Goal: Check status: Check status

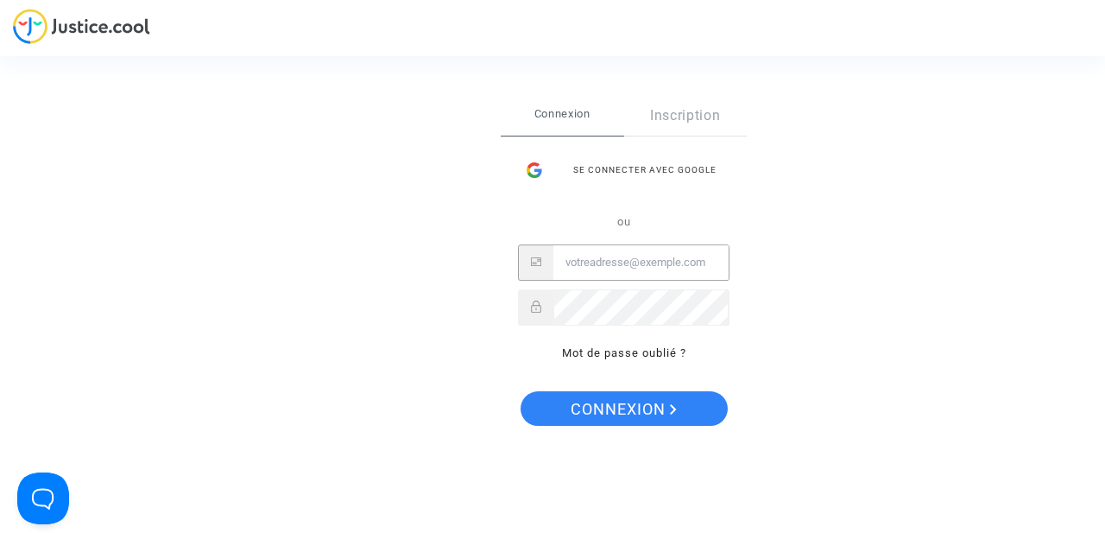
click at [591, 274] on input "Email" at bounding box center [641, 262] width 175 height 35
type input "ellmii@live.fr"
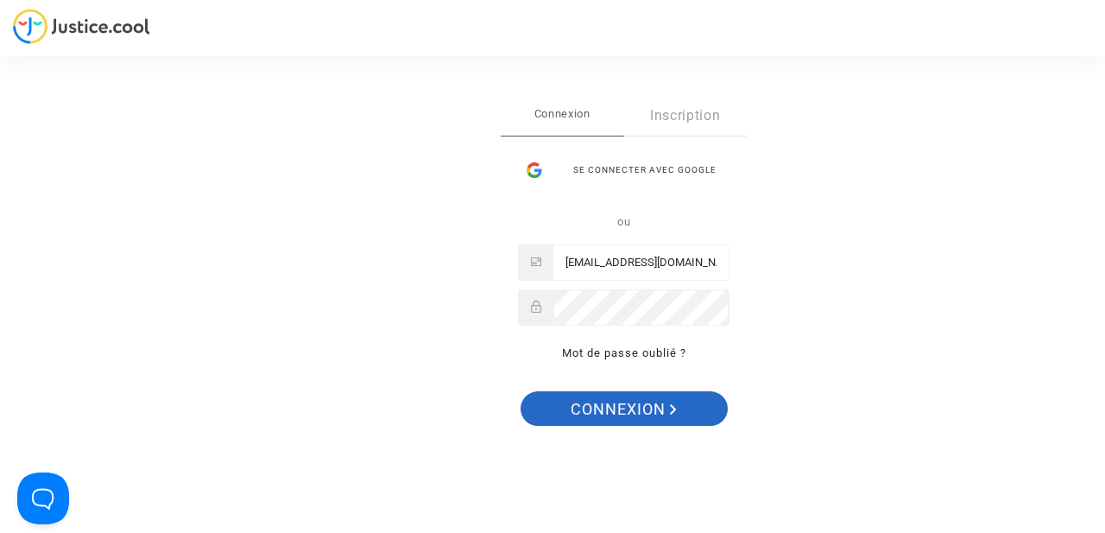
click at [616, 420] on span "Connexion" at bounding box center [624, 409] width 106 height 36
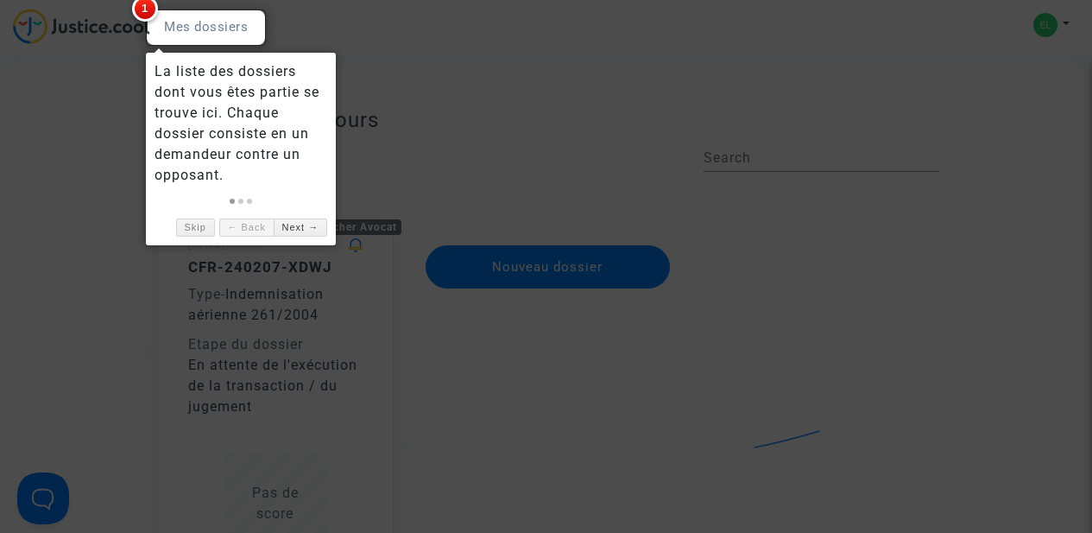
click at [186, 29] on div at bounding box center [206, 27] width 120 height 36
drag, startPoint x: 197, startPoint y: 217, endPoint x: 196, endPoint y: 230, distance: 13.0
click at [199, 217] on div "Skip ← Back Next →" at bounding box center [241, 223] width 173 height 27
click at [196, 230] on link "Skip" at bounding box center [195, 227] width 39 height 18
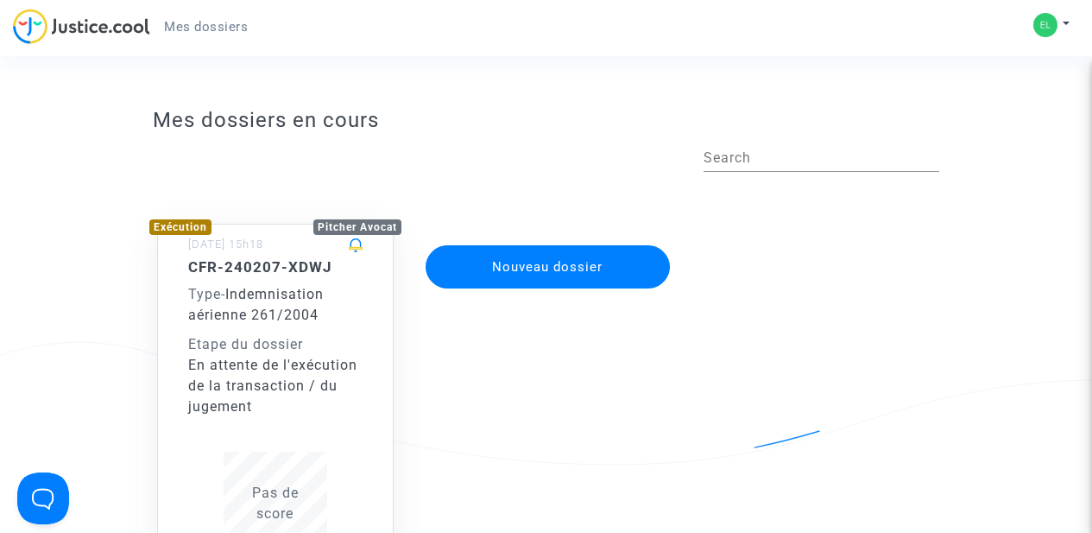
click at [202, 32] on span "Mes dossiers" at bounding box center [206, 27] width 84 height 16
click at [207, 22] on span "Mes dossiers" at bounding box center [206, 27] width 84 height 16
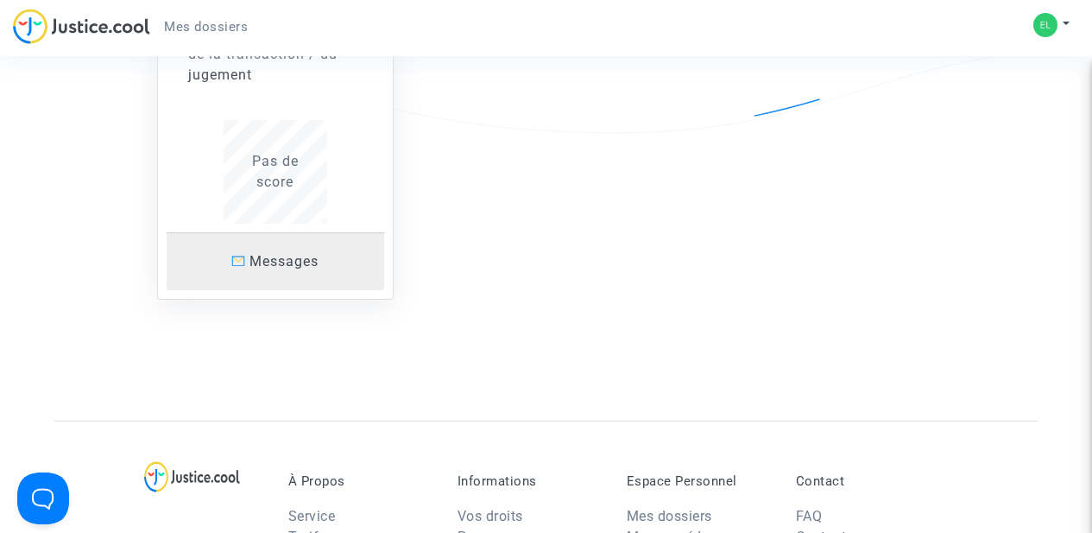
click at [277, 265] on span "Messages" at bounding box center [284, 261] width 69 height 16
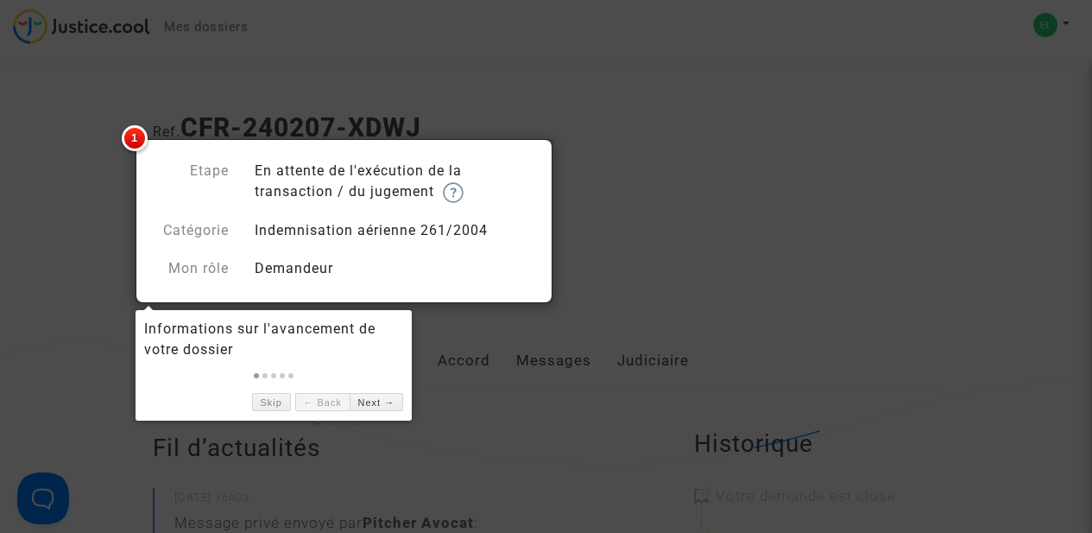
click at [138, 141] on span "1" at bounding box center [135, 138] width 26 height 26
click at [416, 216] on div "Etape En attente de l'exécution de la transaction / du jugement Catégorie Indem…" at bounding box center [343, 220] width 381 height 118
drag, startPoint x: 459, startPoint y: 298, endPoint x: 455, endPoint y: 324, distance: 26.1
click at [459, 298] on div at bounding box center [344, 221] width 417 height 164
drag, startPoint x: 440, startPoint y: 333, endPoint x: 406, endPoint y: 373, distance: 52.1
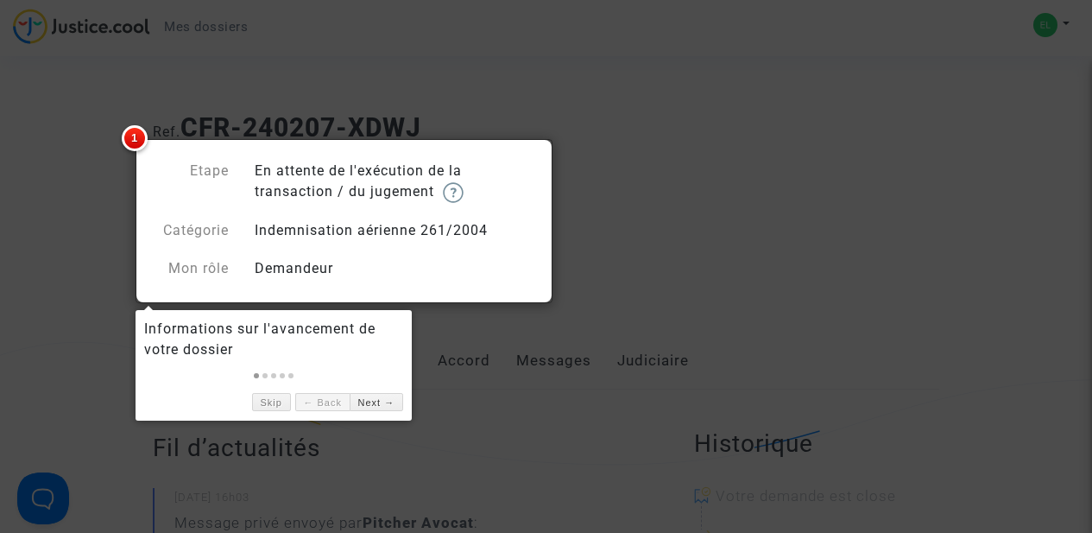
click at [439, 335] on div at bounding box center [546, 266] width 1092 height 533
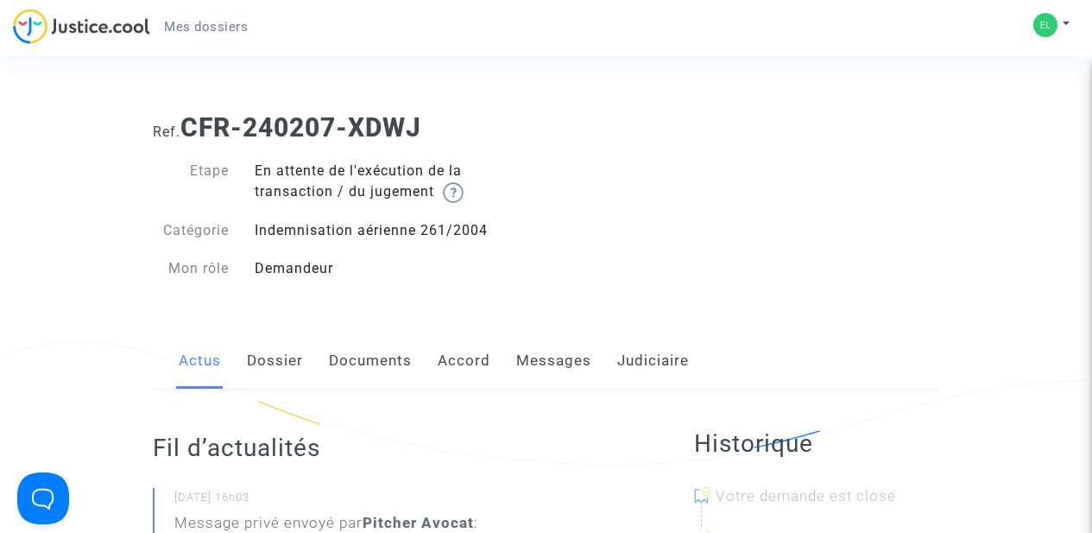
click at [289, 364] on link "Dossier" at bounding box center [275, 360] width 56 height 57
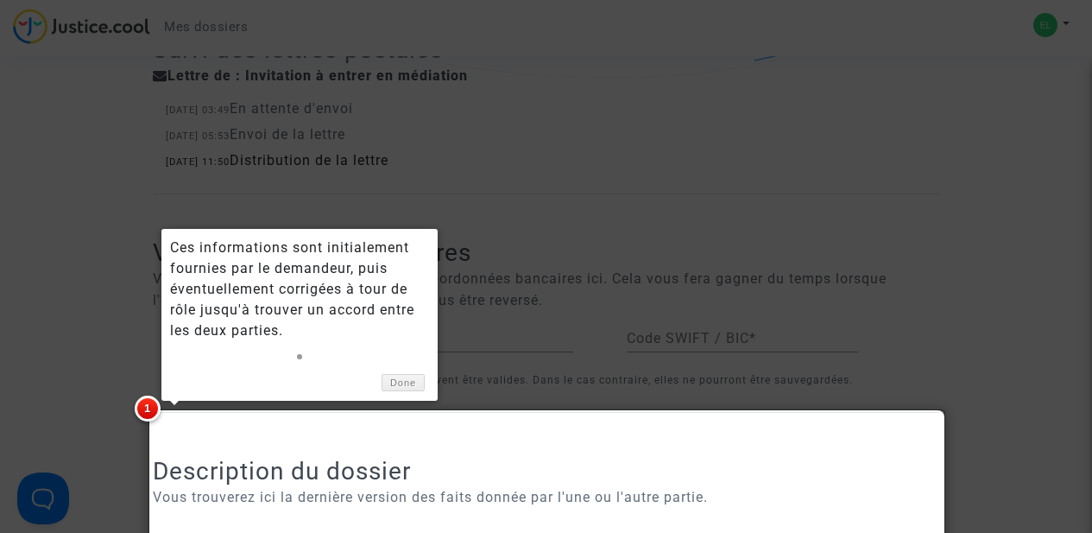
scroll to position [1050, 0]
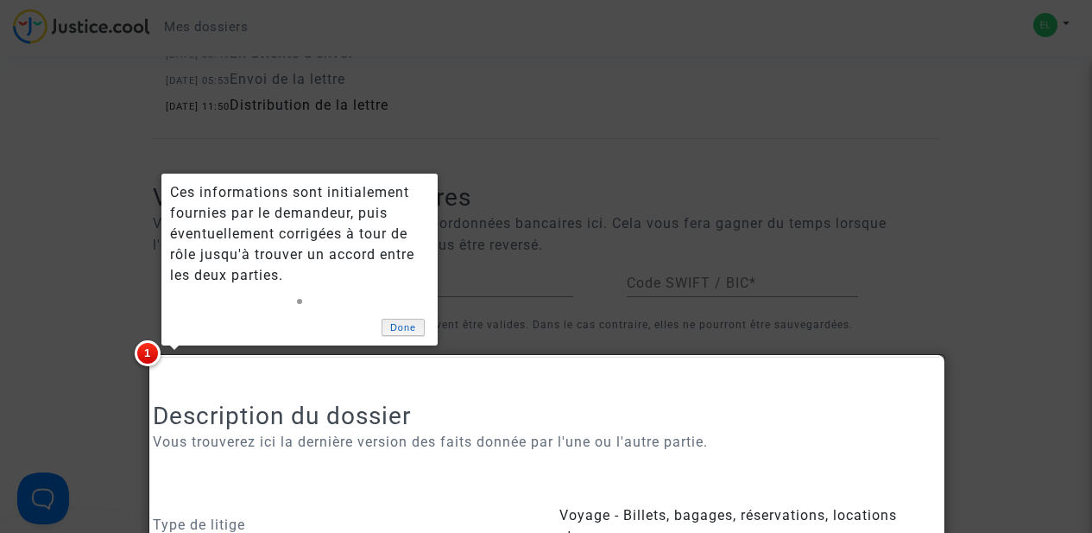
click at [405, 322] on link "Done" at bounding box center [403, 328] width 43 height 18
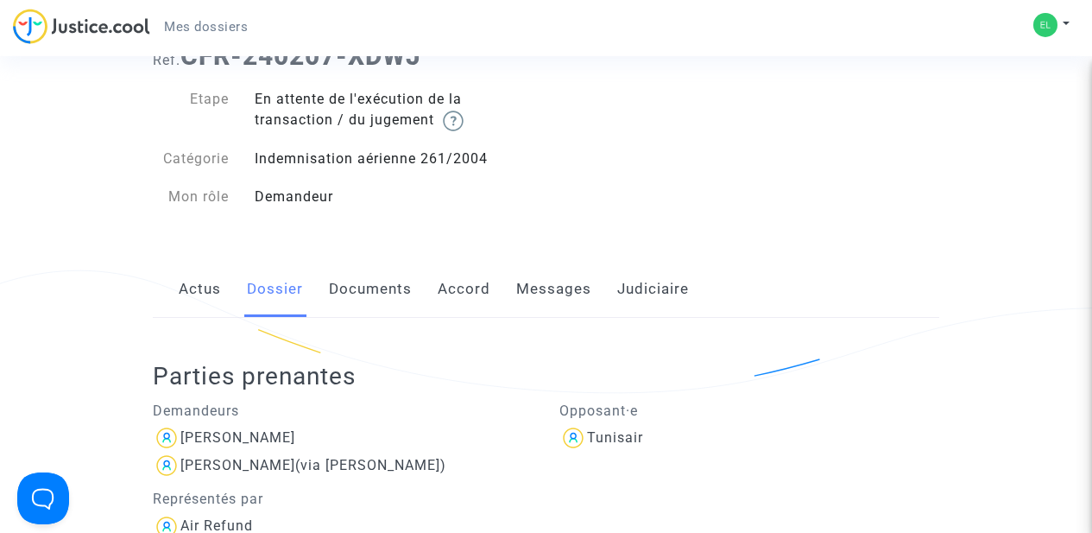
scroll to position [0, 0]
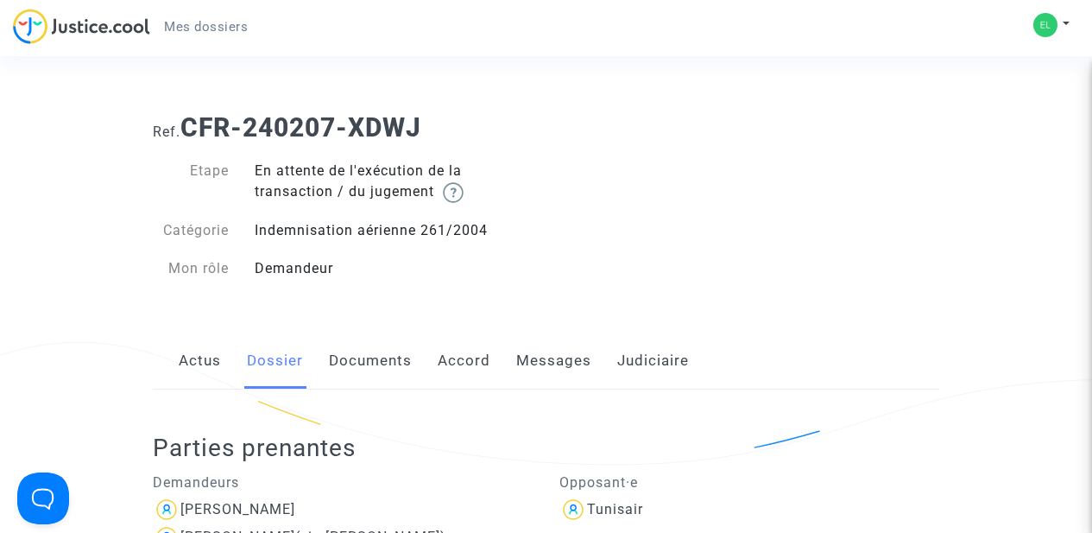
click at [360, 355] on link "Documents" at bounding box center [370, 360] width 83 height 57
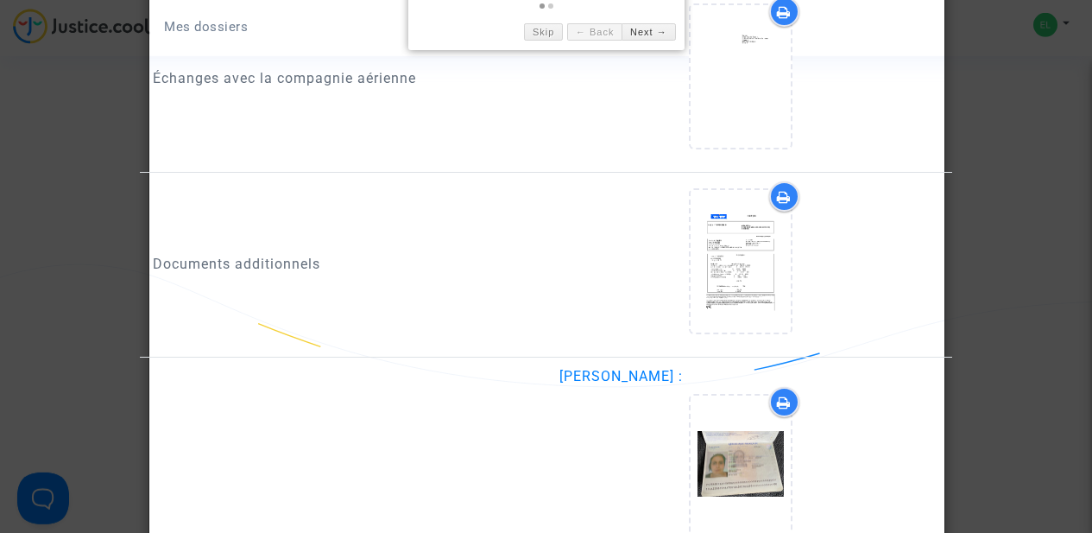
scroll to position [1666, 0]
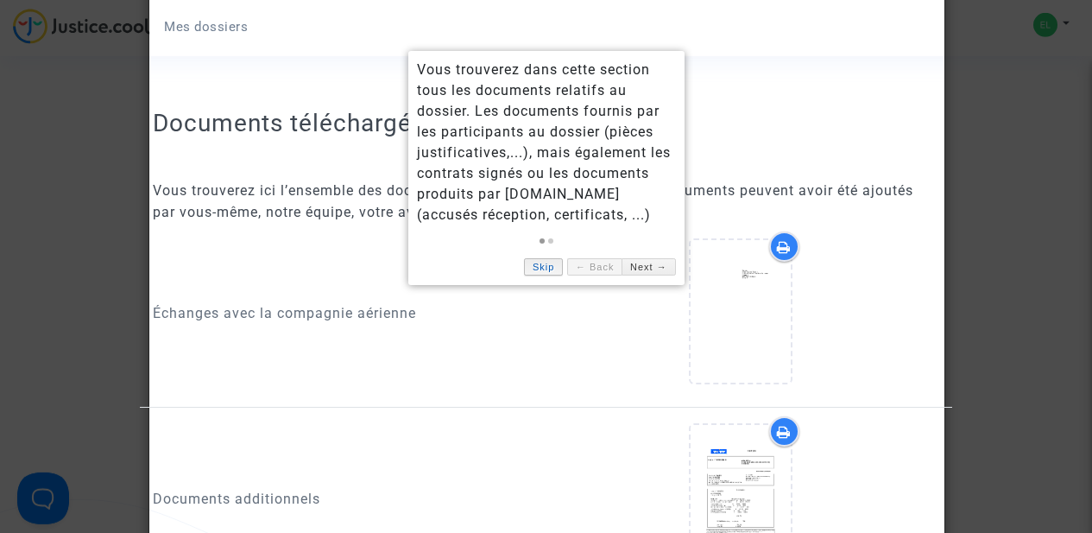
click at [531, 274] on link "Skip" at bounding box center [543, 267] width 39 height 18
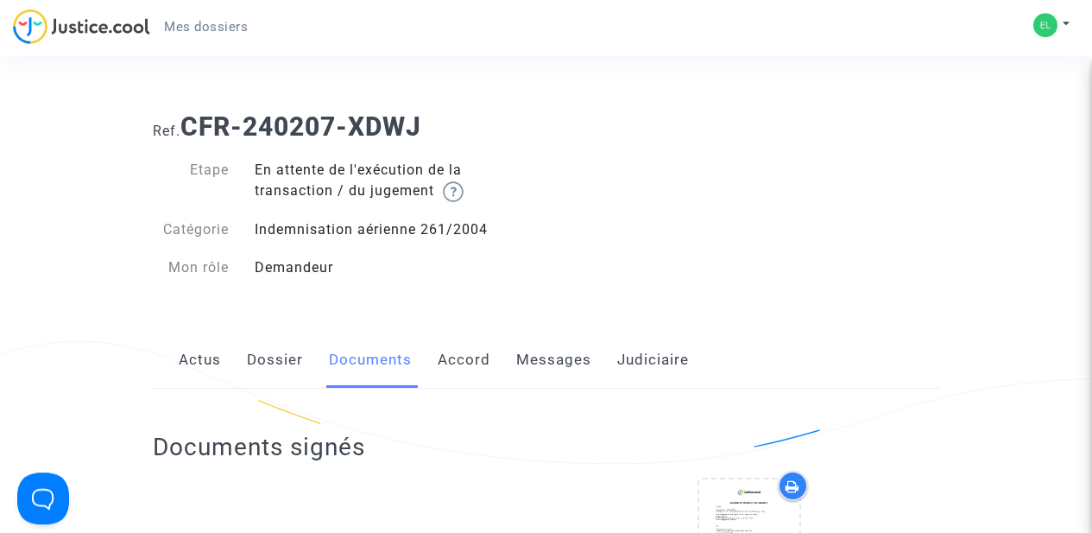
scroll to position [0, 0]
click at [460, 362] on link "Accord" at bounding box center [464, 360] width 53 height 57
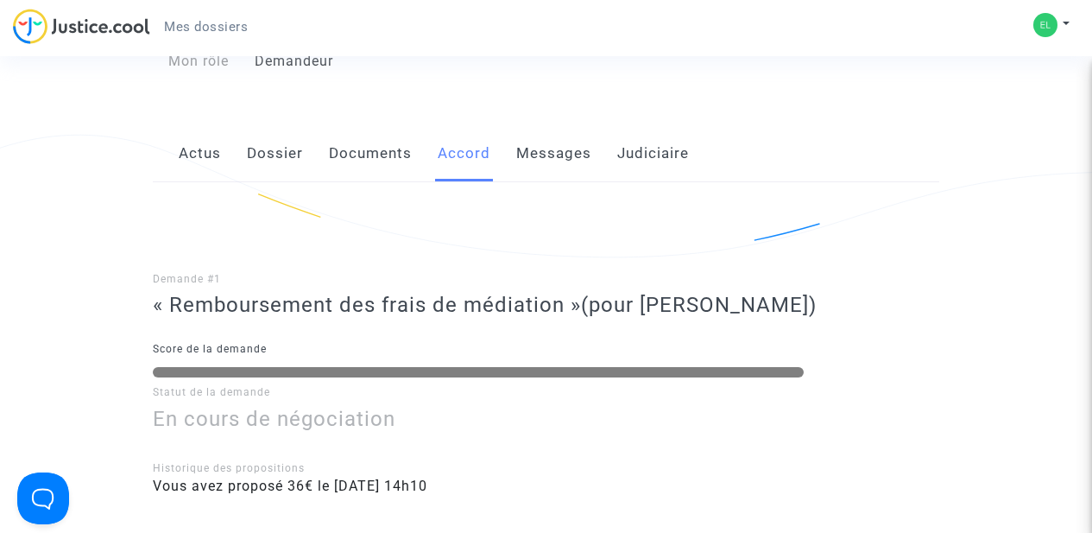
scroll to position [9, 0]
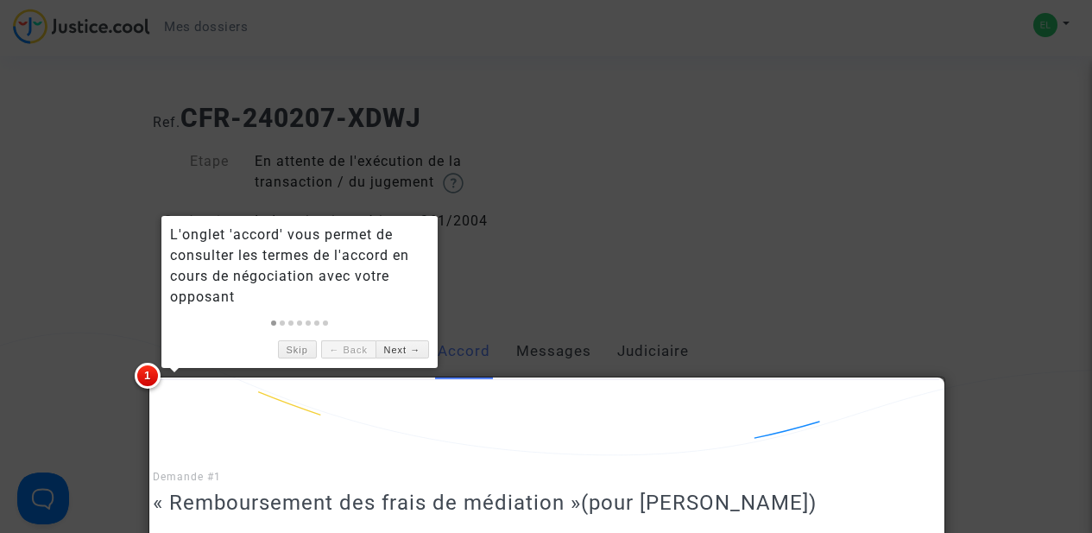
click at [285, 341] on div "Skip ← Back Next →" at bounding box center [299, 345] width 259 height 27
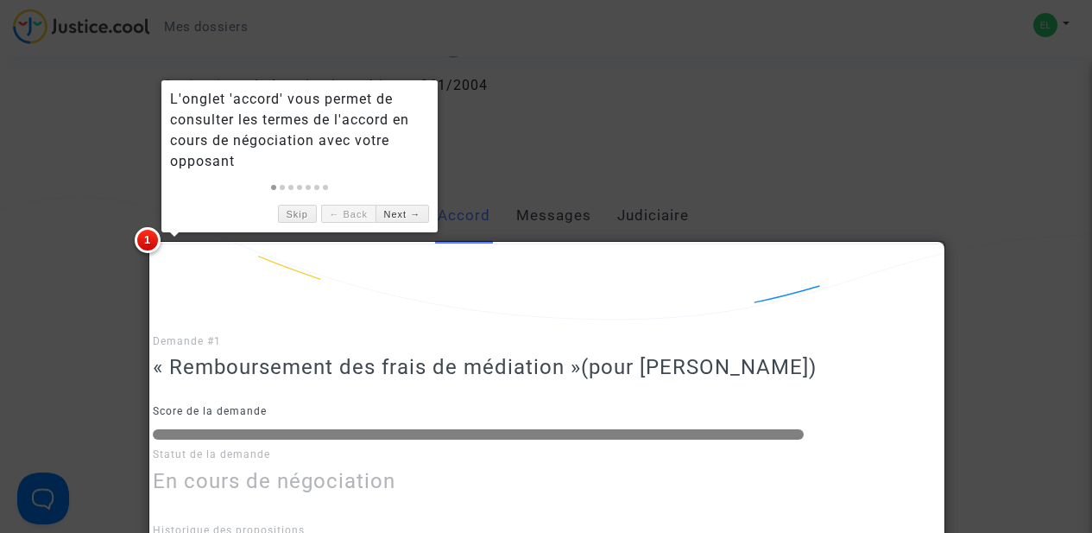
scroll to position [231, 0]
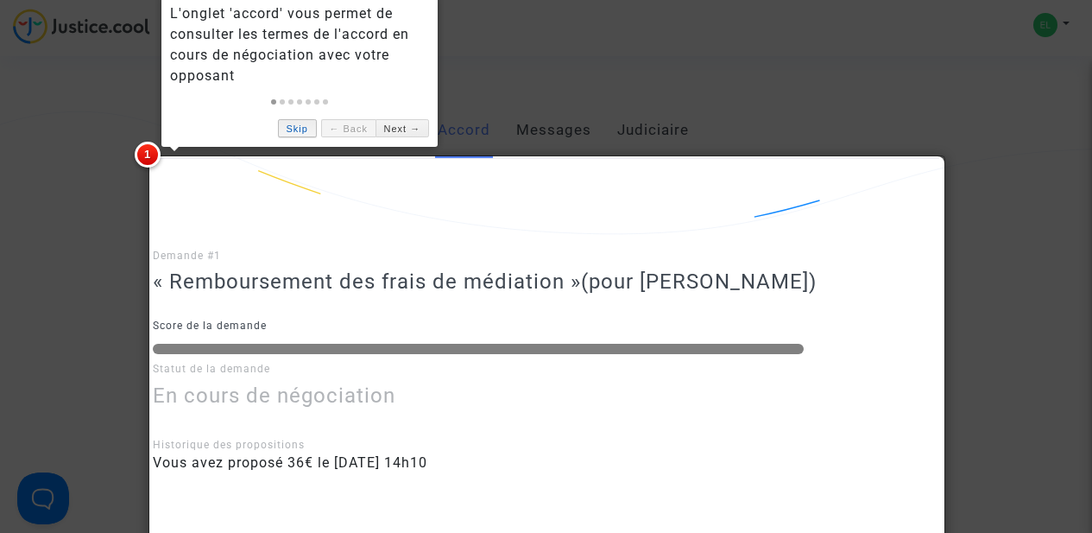
click at [283, 131] on link "Skip" at bounding box center [297, 128] width 39 height 18
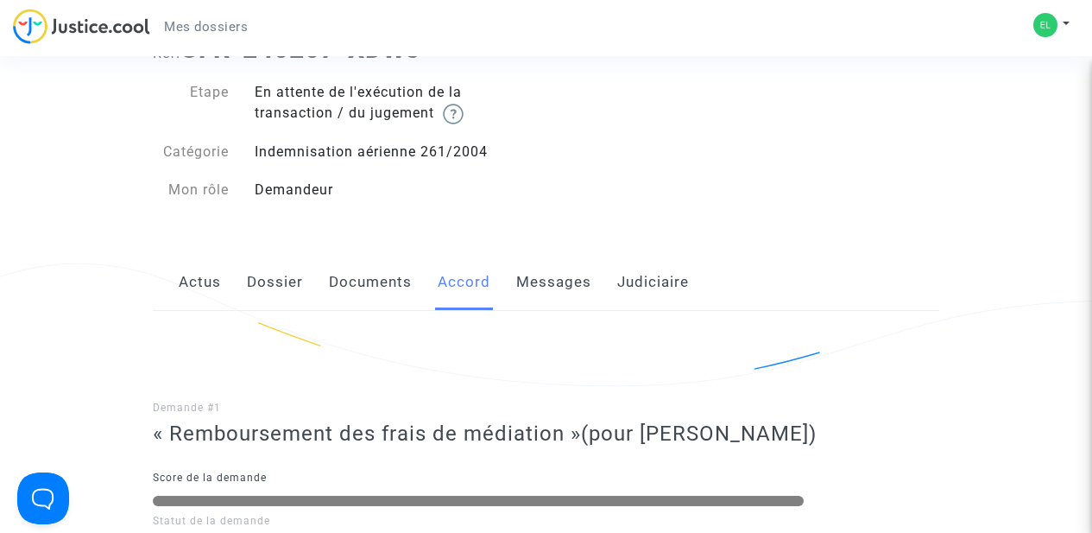
scroll to position [0, 0]
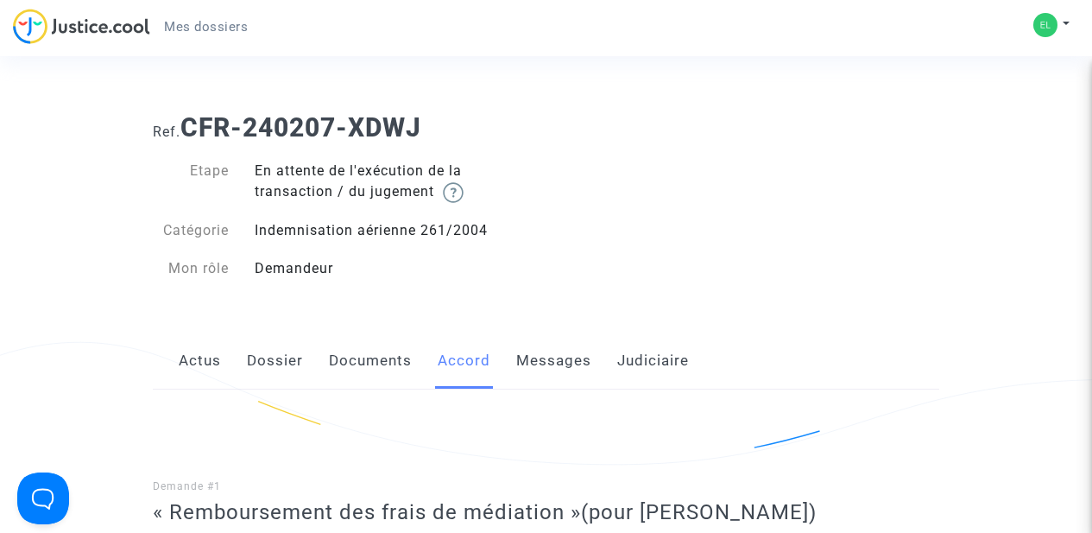
click at [541, 355] on link "Messages" at bounding box center [553, 360] width 75 height 57
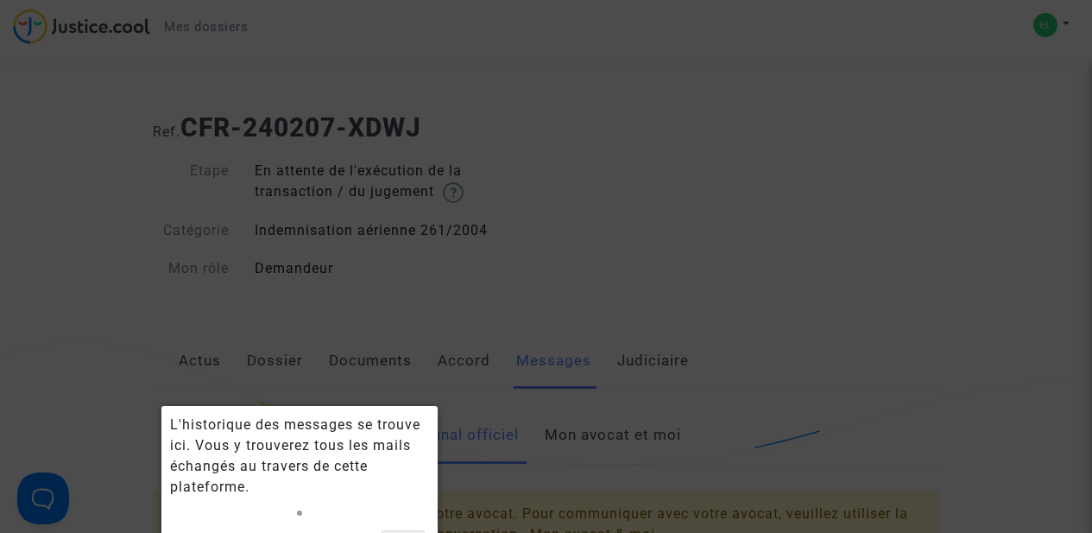
scroll to position [242, 0]
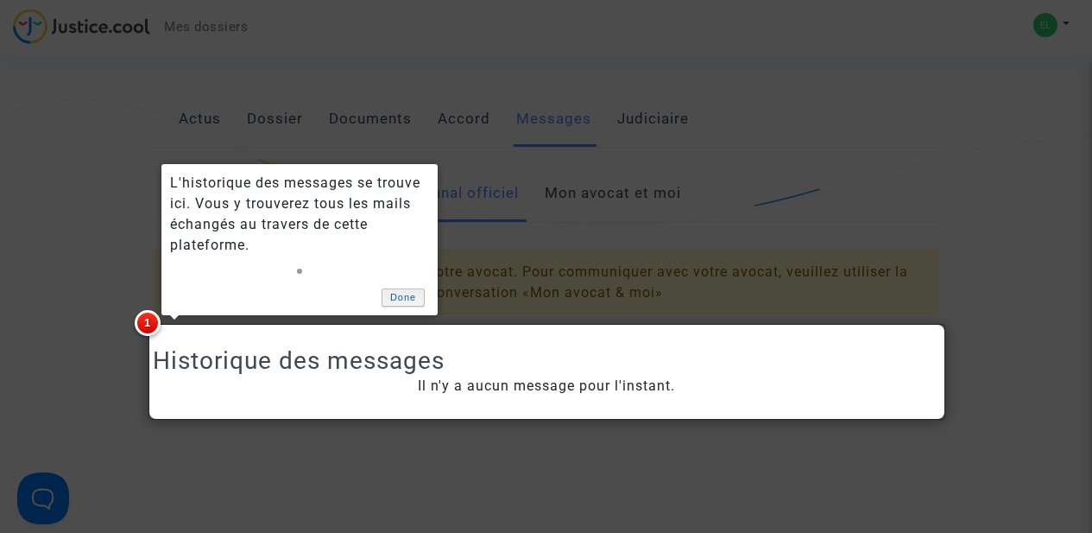
click at [406, 295] on link "Done" at bounding box center [403, 297] width 43 height 18
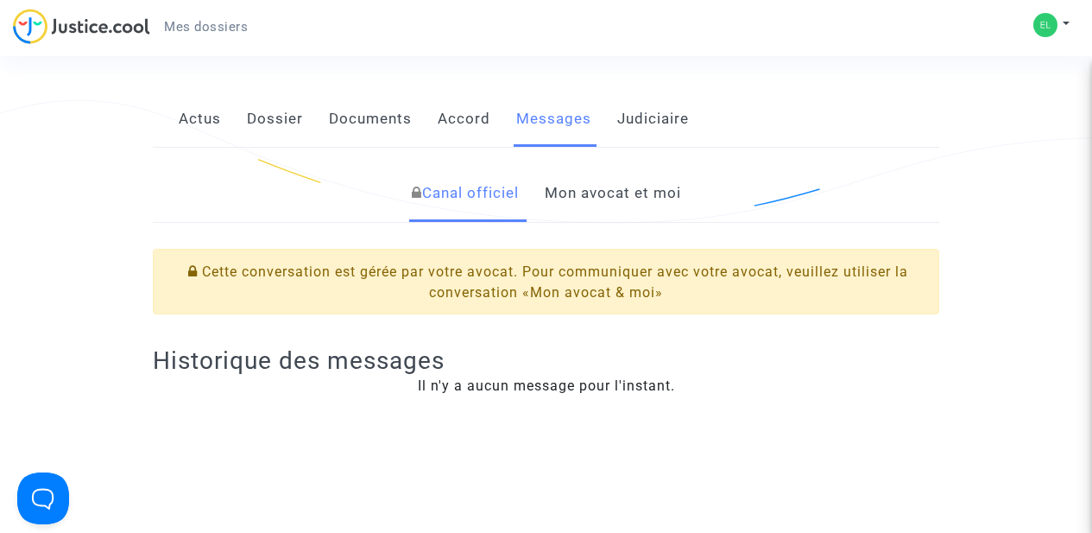
click at [627, 127] on link "Judiciaire" at bounding box center [653, 119] width 72 height 57
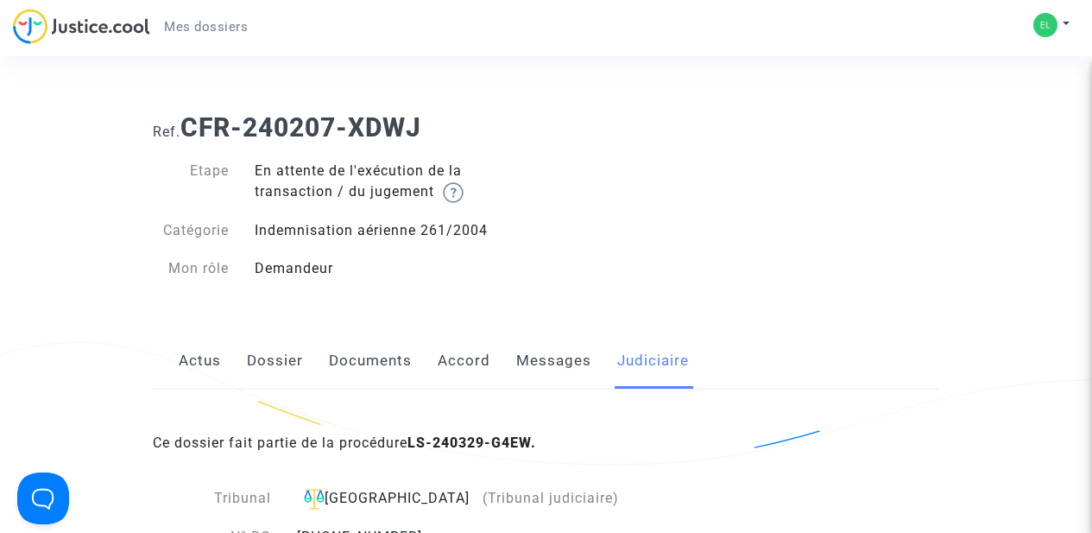
click at [202, 364] on link "Actus" at bounding box center [200, 360] width 42 height 57
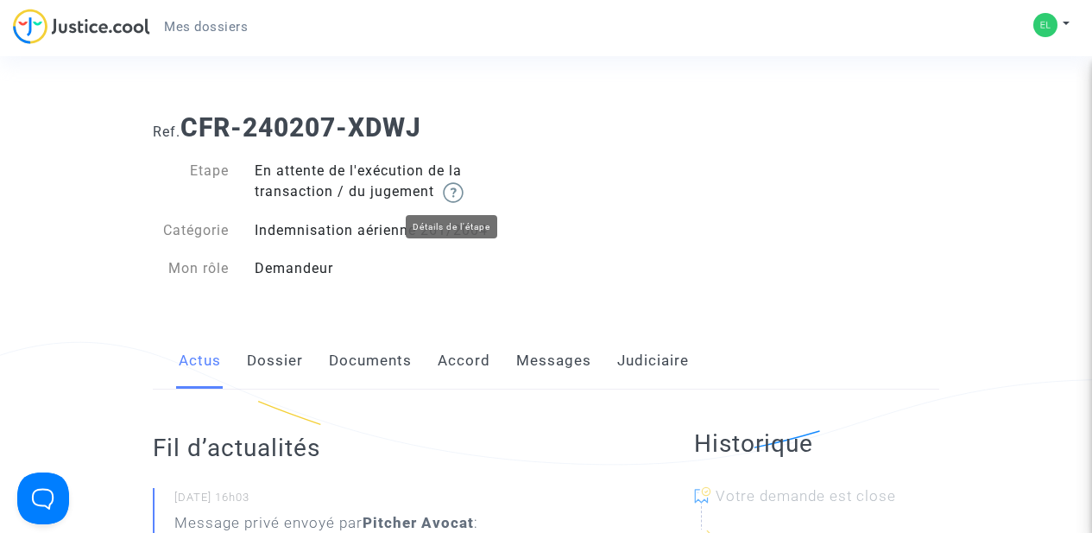
click at [463, 193] on img at bounding box center [453, 192] width 21 height 21
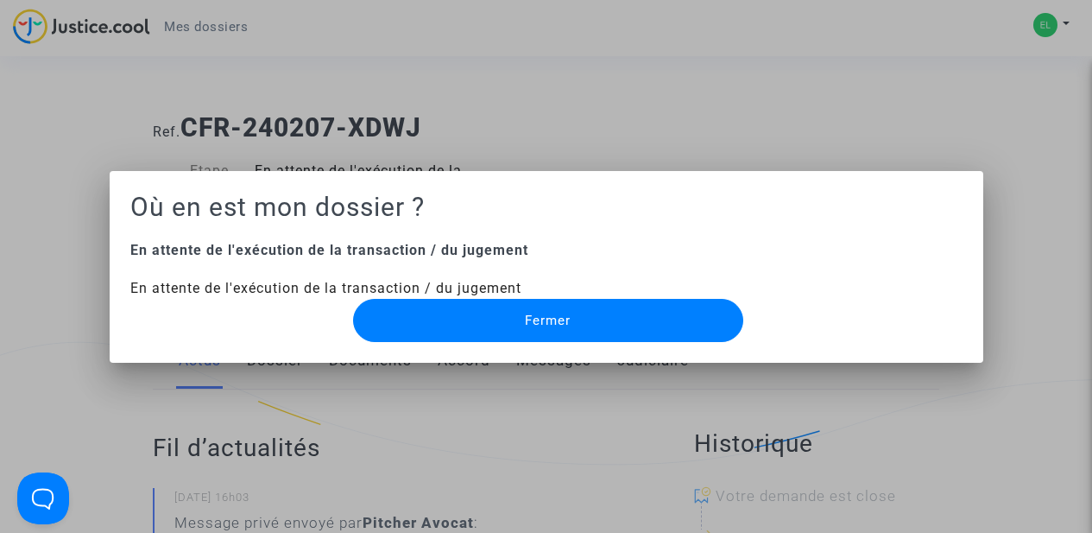
click at [455, 330] on button "Fermer" at bounding box center [548, 320] width 390 height 43
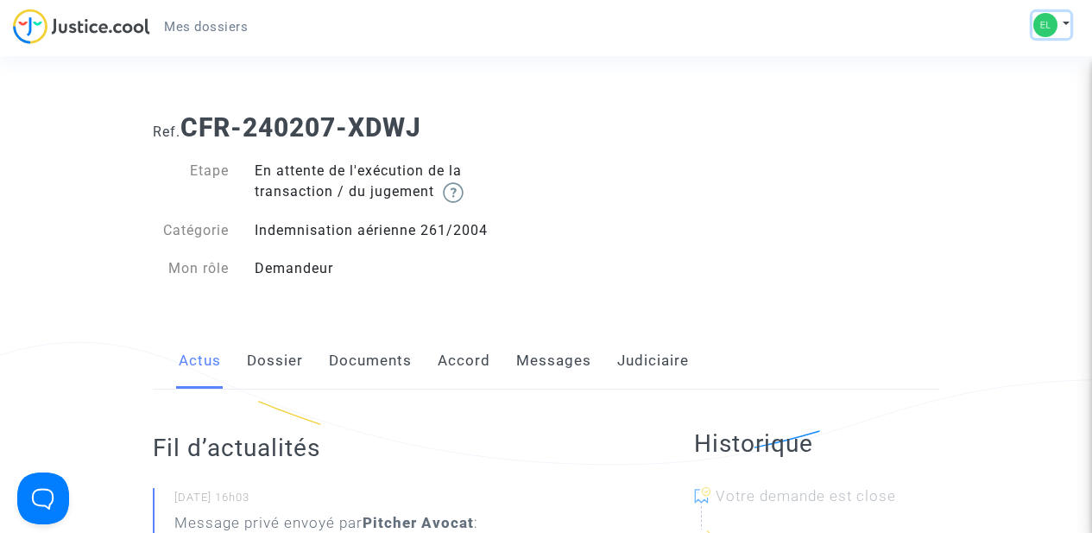
click at [1060, 28] on button at bounding box center [1052, 25] width 38 height 26
click at [971, 123] on link "Déconnexion" at bounding box center [1002, 117] width 136 height 28
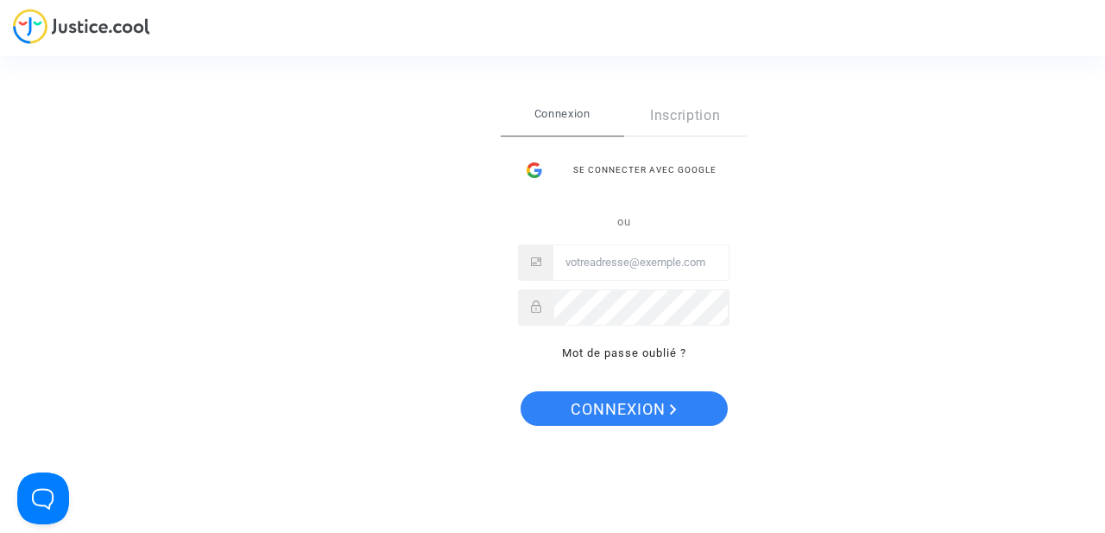
click at [607, 255] on input "Email" at bounding box center [641, 262] width 175 height 35
type input "[EMAIL_ADDRESS][DOMAIN_NAME]"
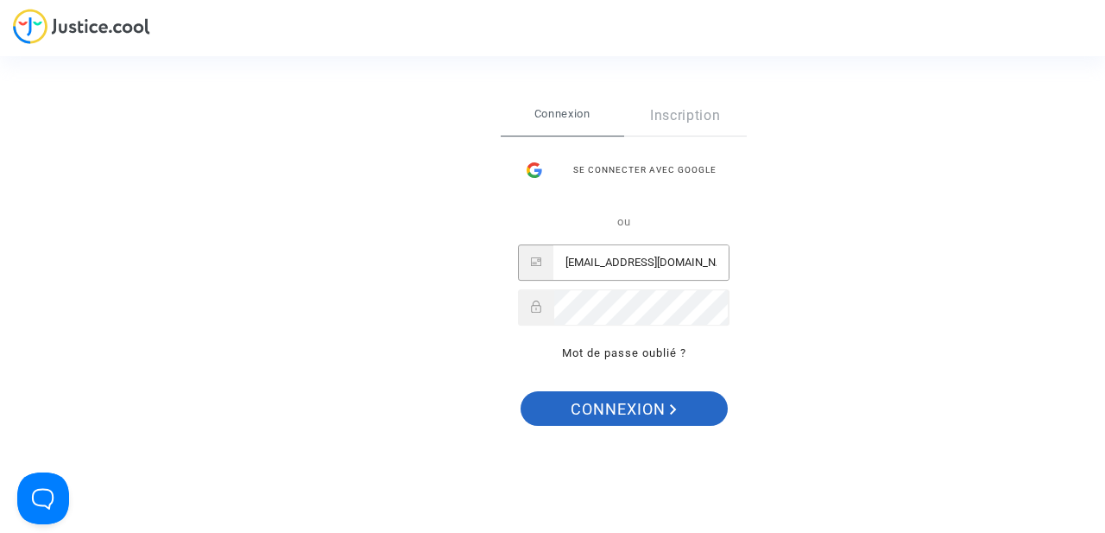
click at [630, 415] on span "Connexion" at bounding box center [624, 409] width 106 height 36
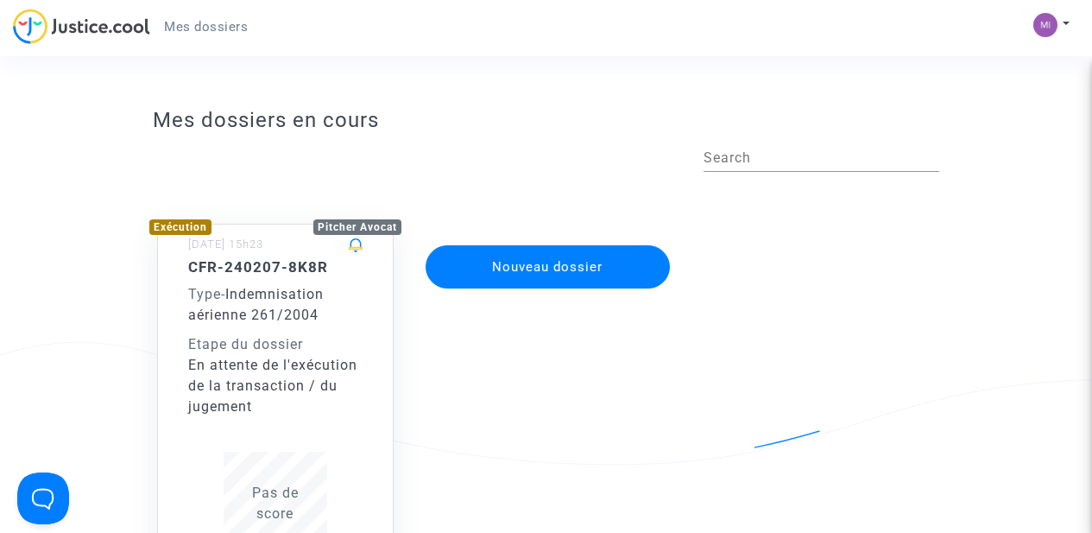
scroll to position [124, 0]
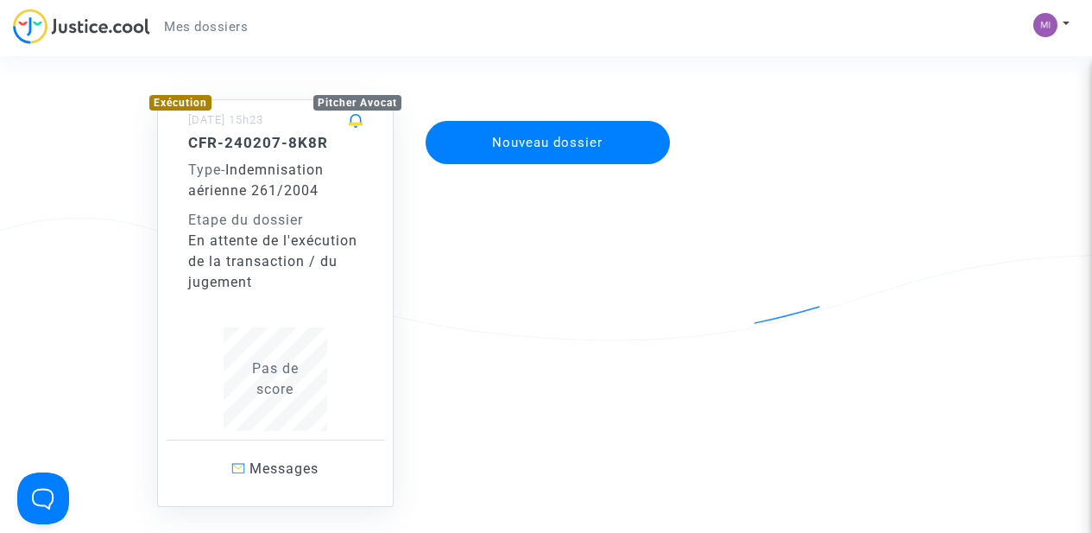
click at [279, 188] on span "Indemnisation aérienne 261/2004" at bounding box center [256, 179] width 136 height 37
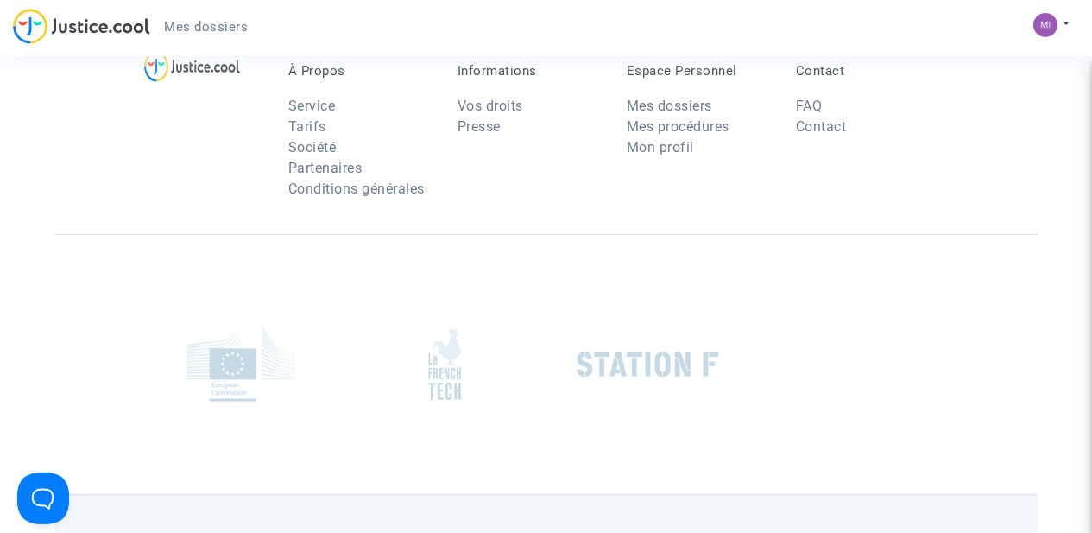
scroll to position [1893, 0]
